Goal: Check status: Check status

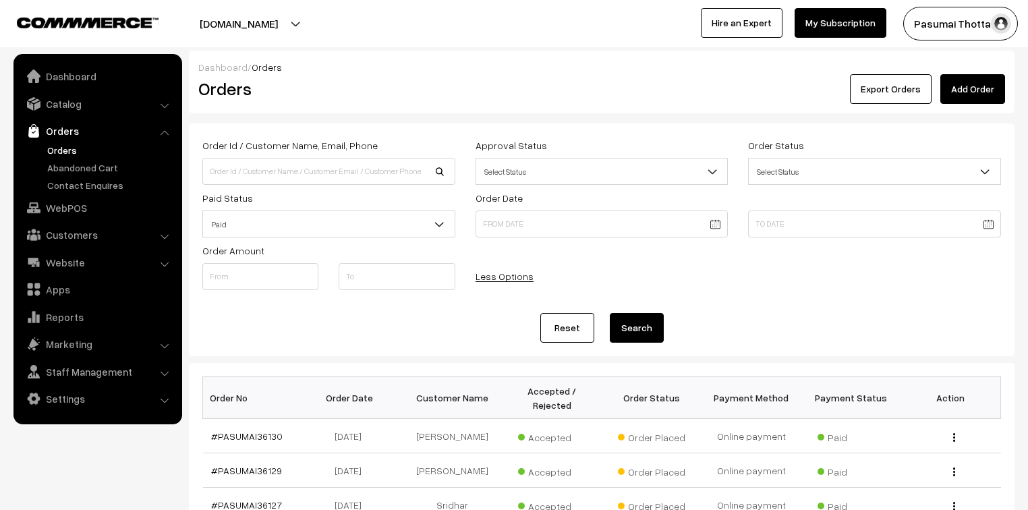
scroll to position [432, 0]
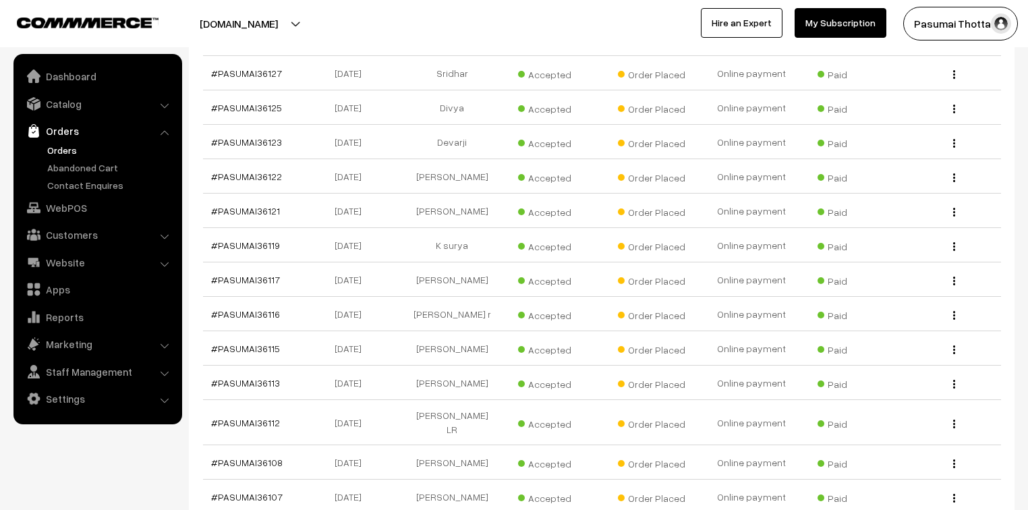
click at [70, 149] on link "Orders" at bounding box center [111, 150] width 134 height 14
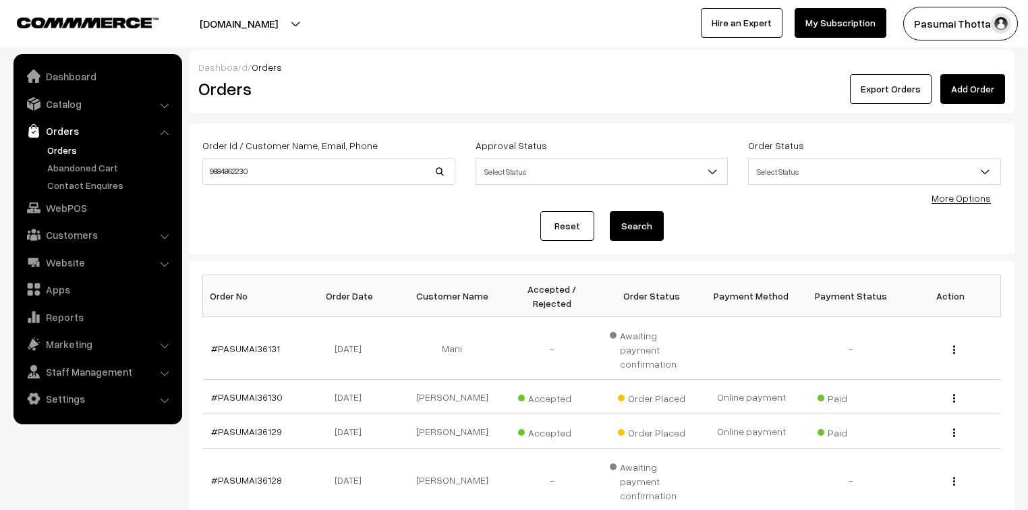
type input "9884862230"
click at [610, 211] on button "Search" at bounding box center [637, 226] width 54 height 30
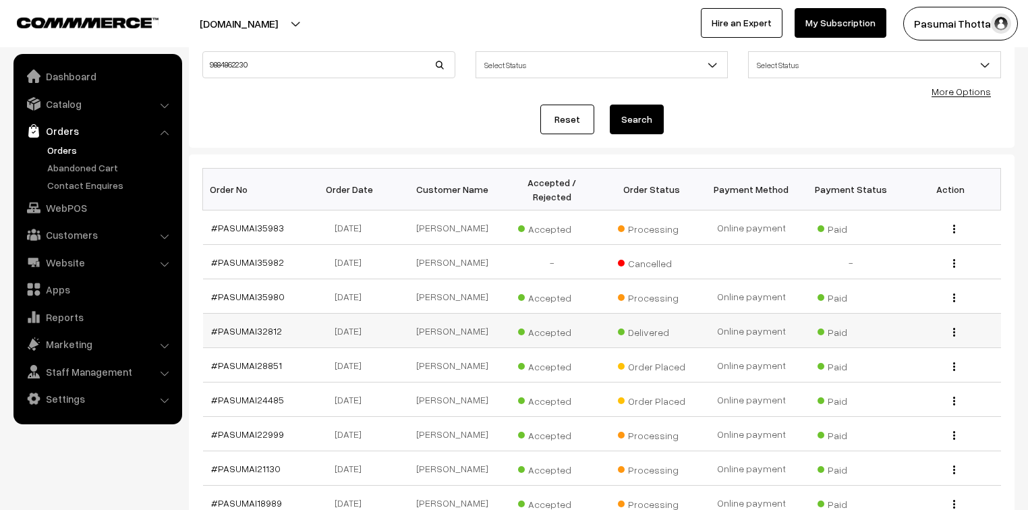
scroll to position [108, 0]
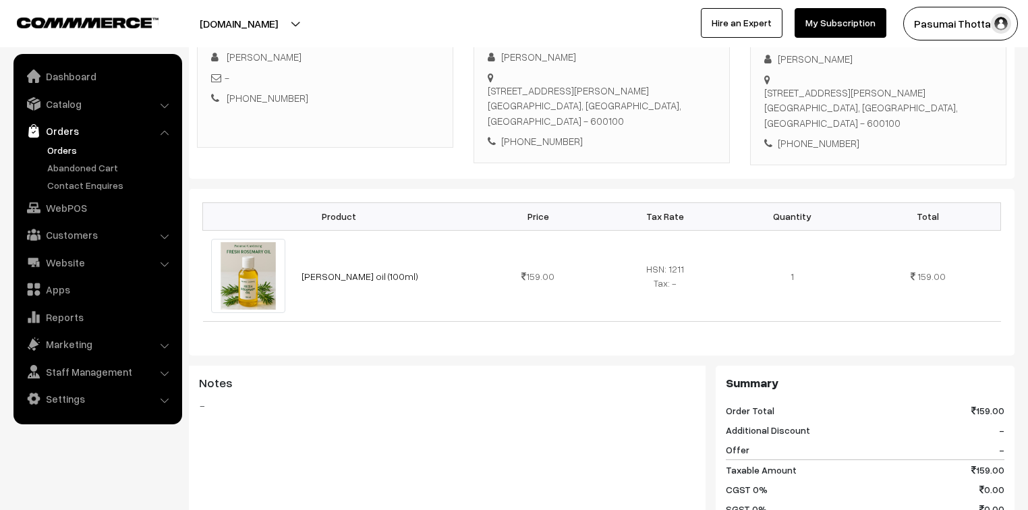
scroll to position [216, 0]
